Goal: Information Seeking & Learning: Learn about a topic

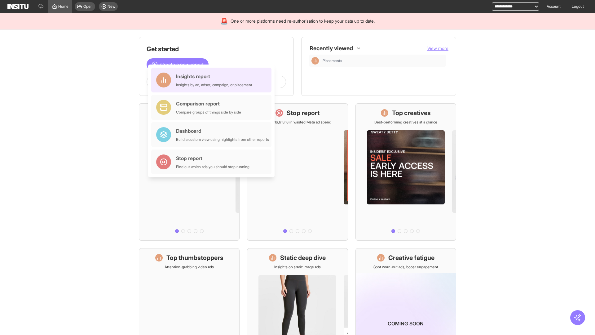
click at [213, 80] on div "Insights report Insights by ad, adset, campaign, or placement" at bounding box center [214, 80] width 76 height 15
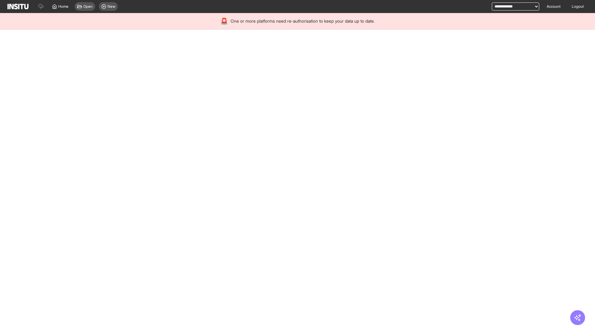
select select "**"
